Goal: Information Seeking & Learning: Learn about a topic

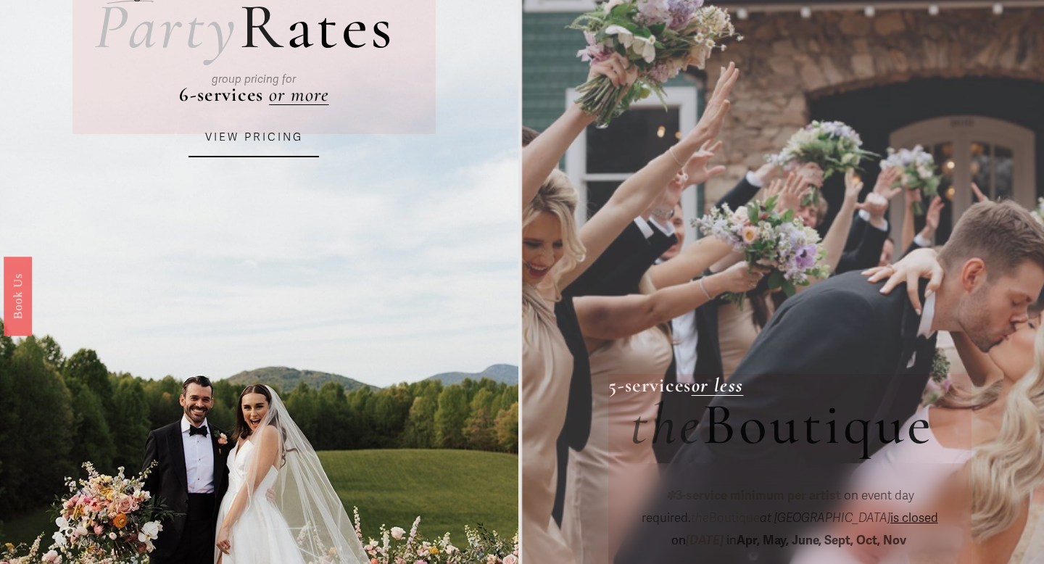
click at [265, 149] on link "VIEW PRICING" at bounding box center [253, 137] width 130 height 39
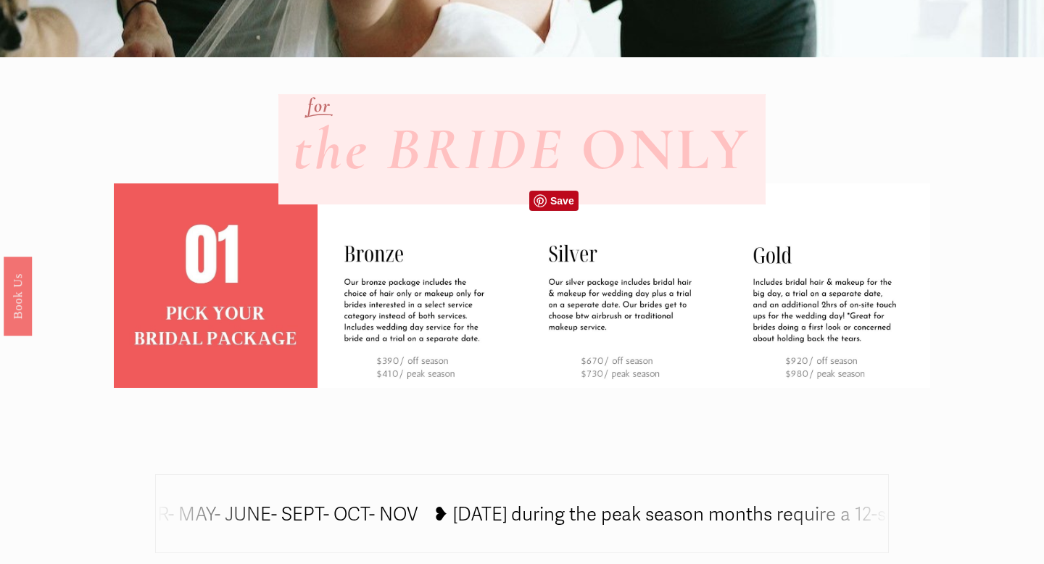
scroll to position [396, 0]
